Goal: Check status: Check status

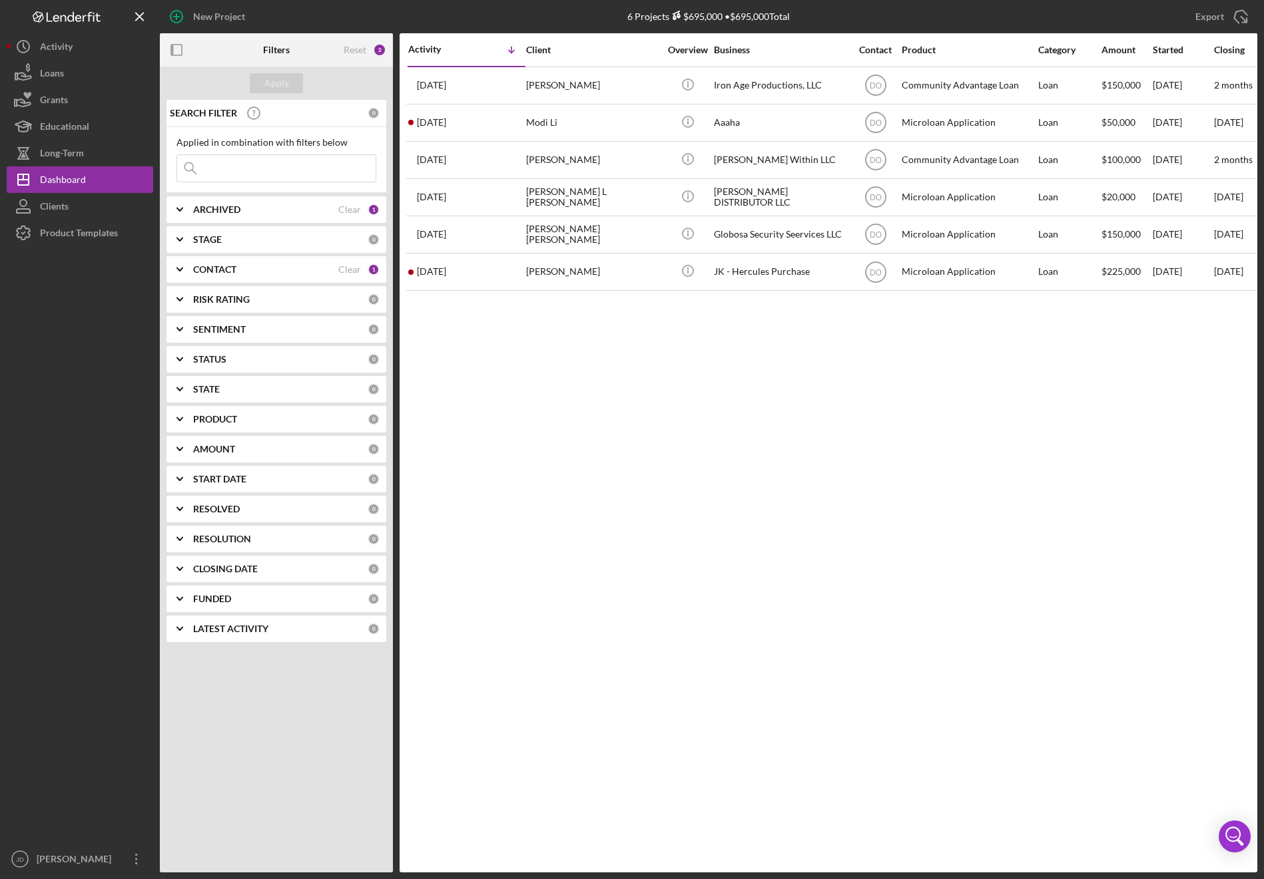
click at [205, 268] on b "CONTACT" at bounding box center [214, 269] width 43 height 11
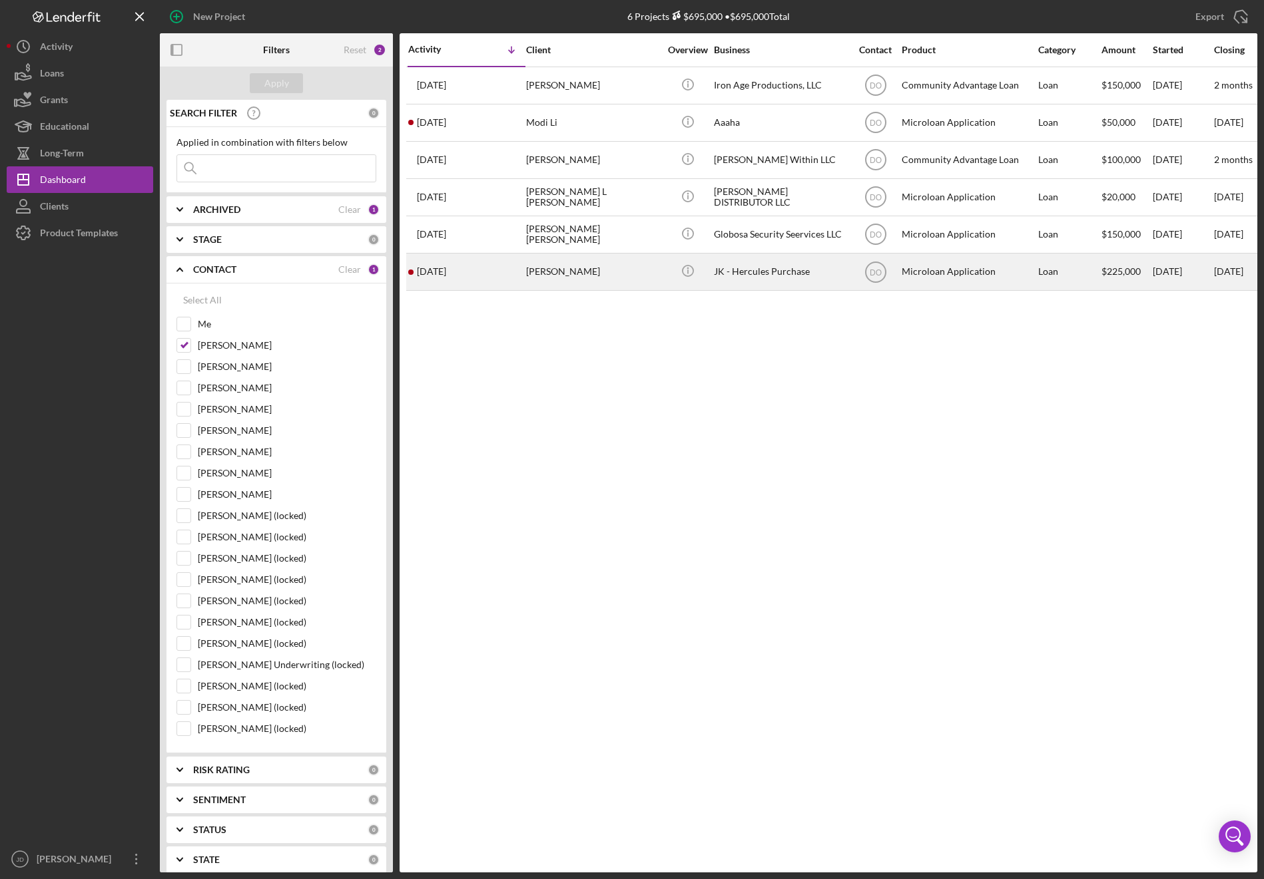
click at [753, 268] on div "JK - Hercules Purchase" at bounding box center [780, 271] width 133 height 35
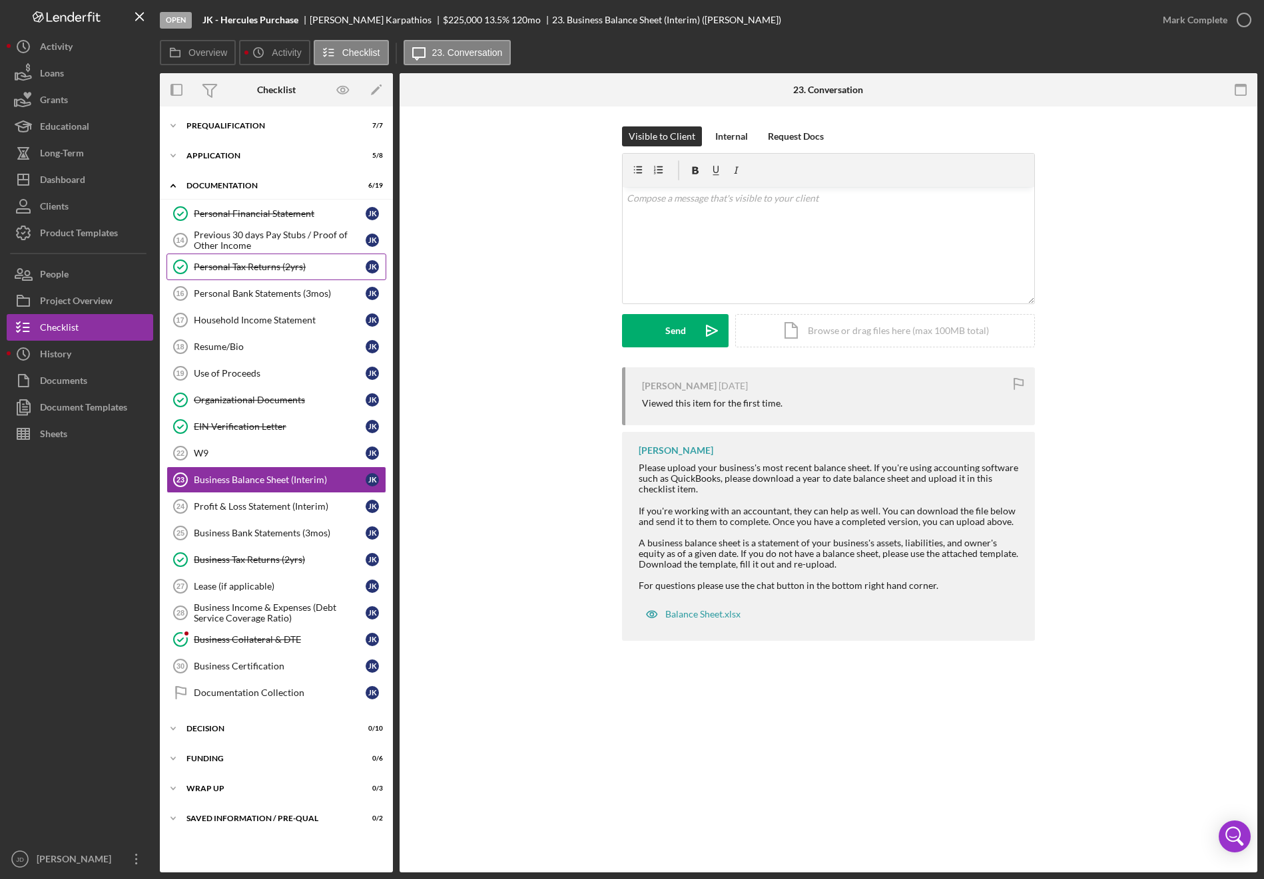
click at [267, 267] on div "Personal Tax Returns (2yrs)" at bounding box center [280, 267] width 172 height 11
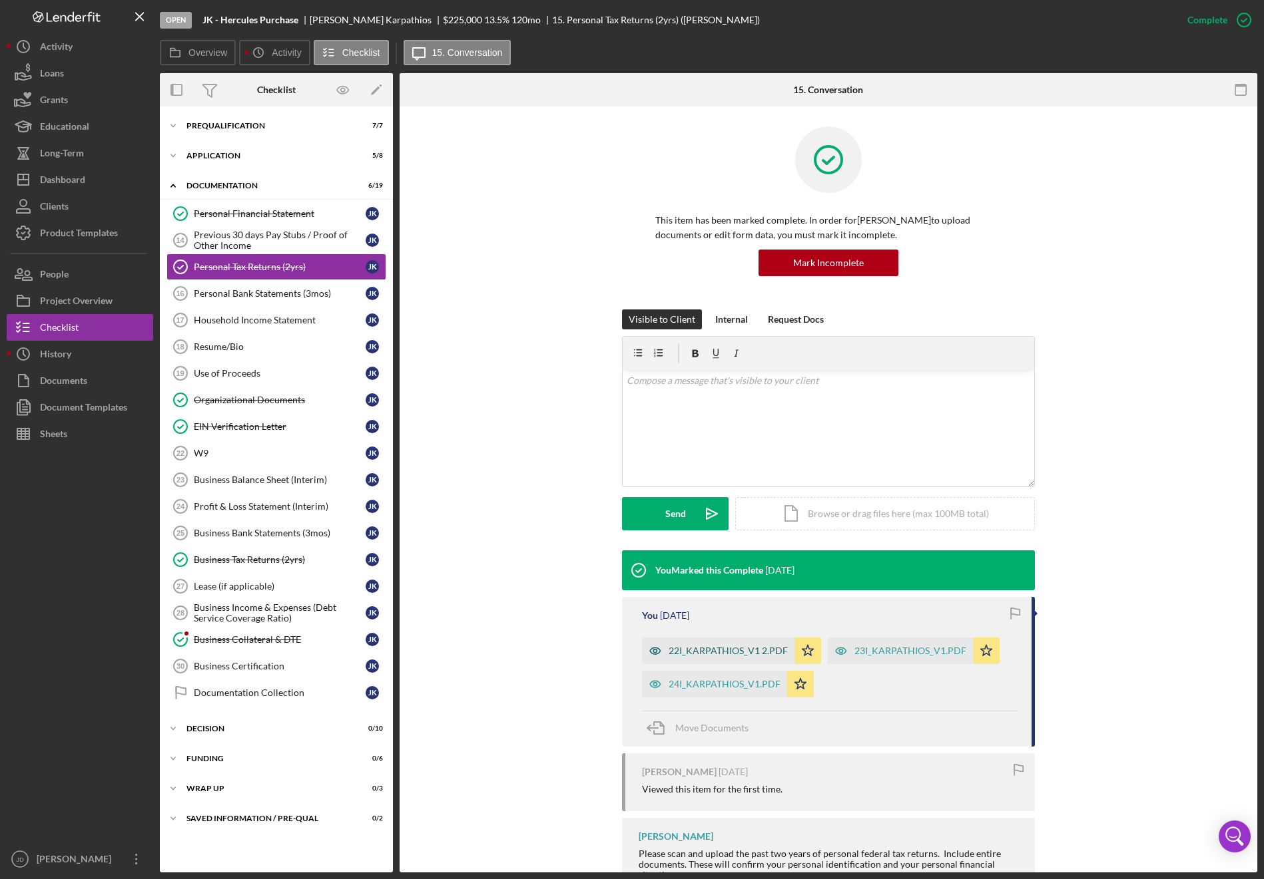
click at [728, 648] on div "22I_KARPATHIOS_V1 2.PDF" at bounding box center [727, 651] width 119 height 11
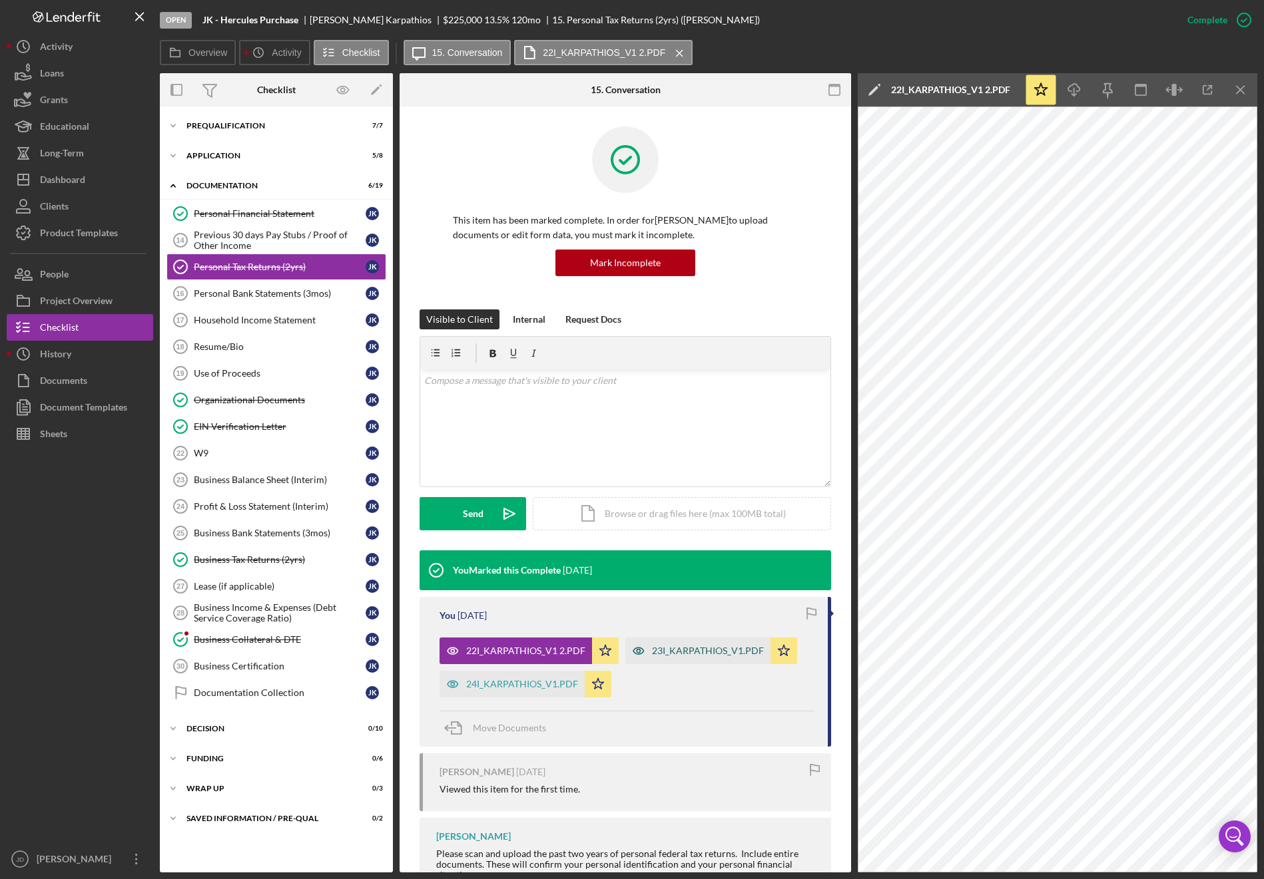
click at [724, 646] on div "23I_KARPATHIOS_V1.PDF" at bounding box center [708, 651] width 112 height 11
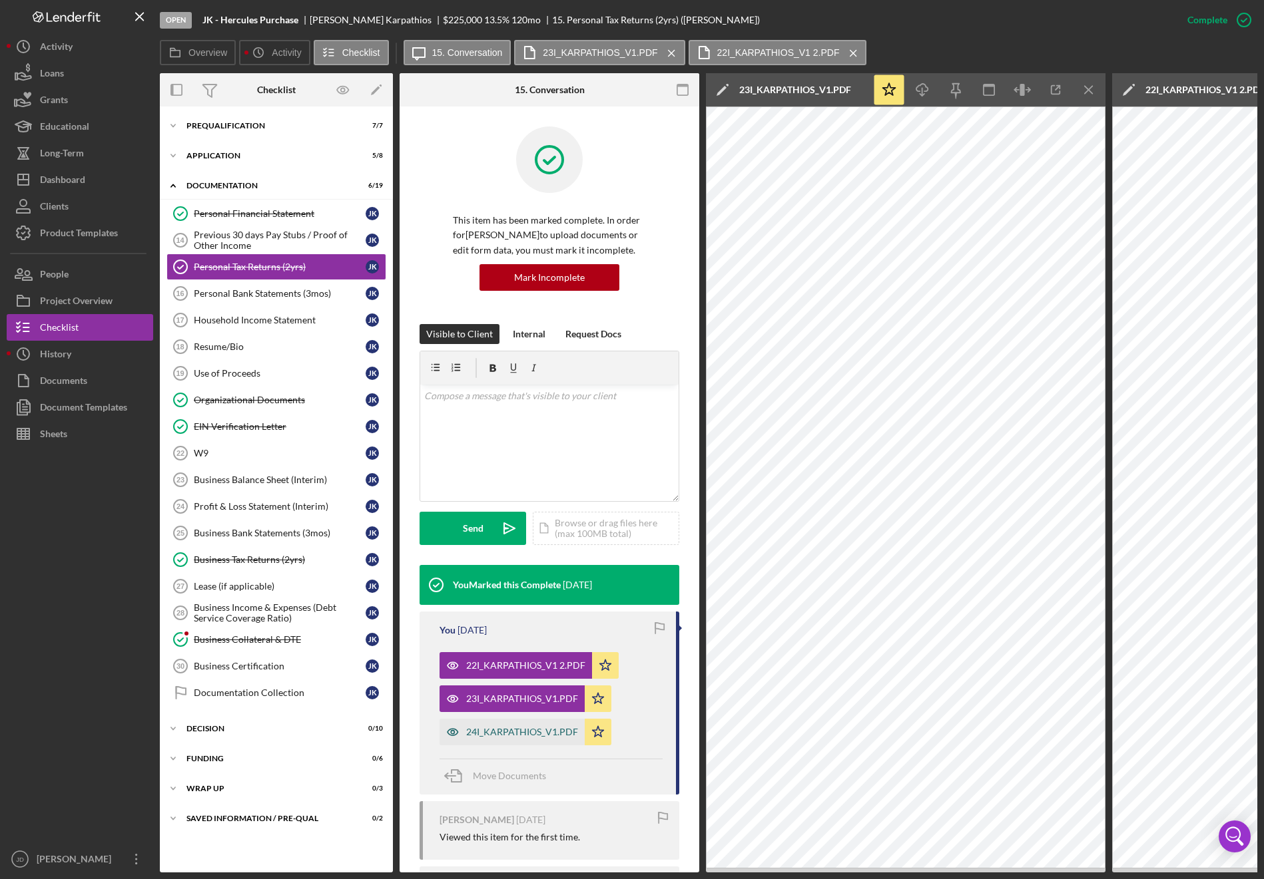
click at [513, 736] on div "24I_KARPATHIOS_V1.PDF" at bounding box center [522, 732] width 112 height 11
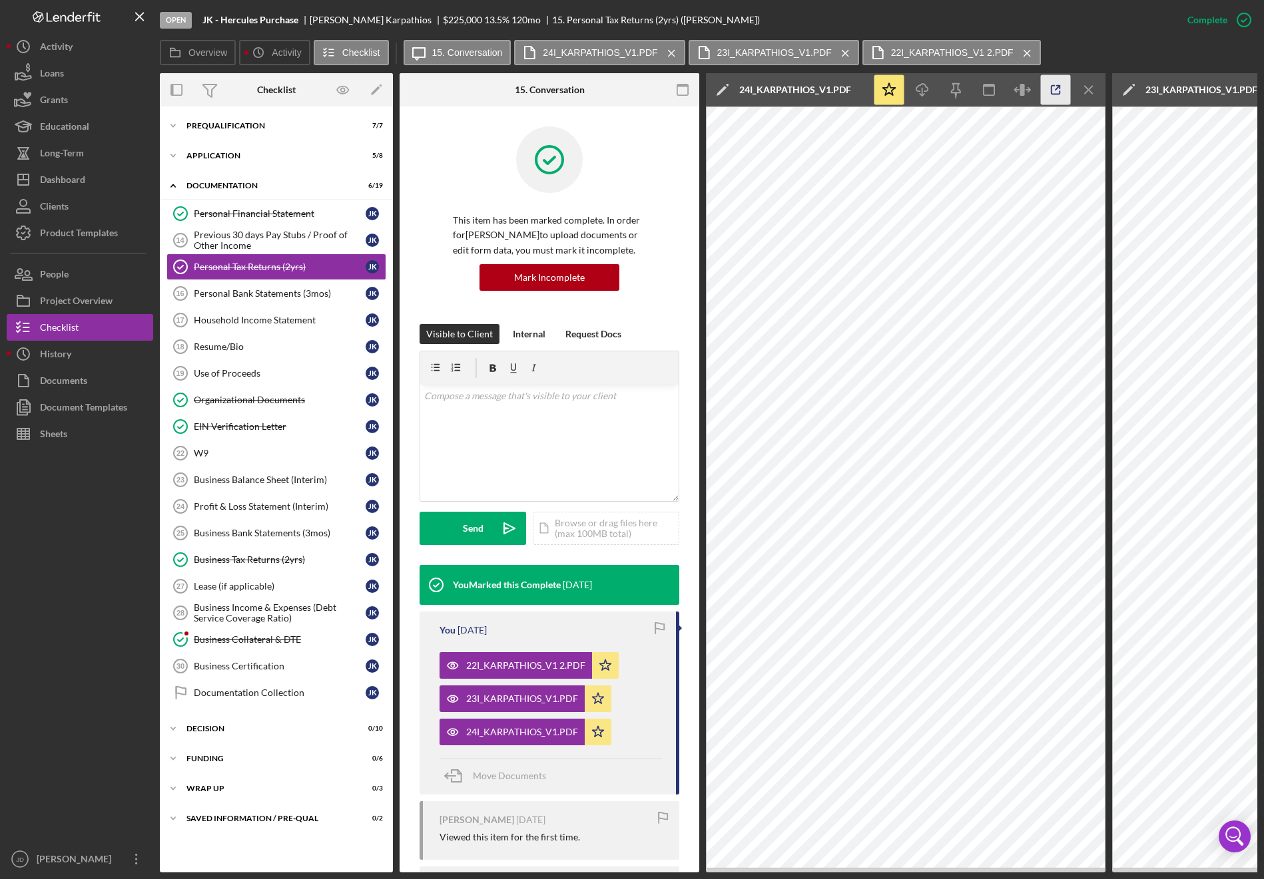
click at [1055, 94] on icon "button" at bounding box center [1055, 90] width 9 height 9
